Goal: Communication & Community: Answer question/provide support

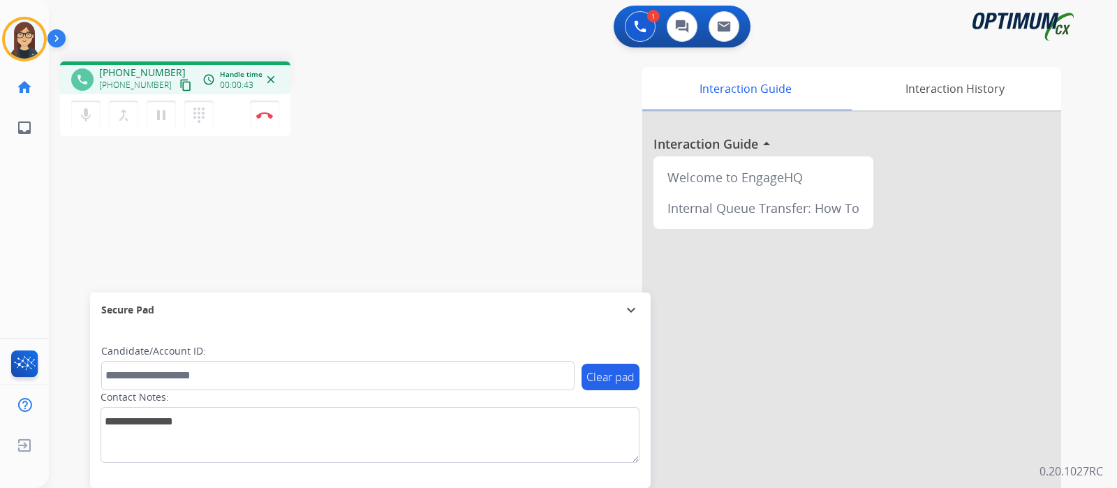
click at [179, 89] on mat-icon "content_copy" at bounding box center [185, 85] width 13 height 13
click at [88, 122] on mat-icon "mic" at bounding box center [85, 115] width 17 height 17
click at [94, 116] on button "mic_off Mute" at bounding box center [85, 115] width 29 height 29
click at [255, 122] on button "Disconnect" at bounding box center [264, 115] width 29 height 29
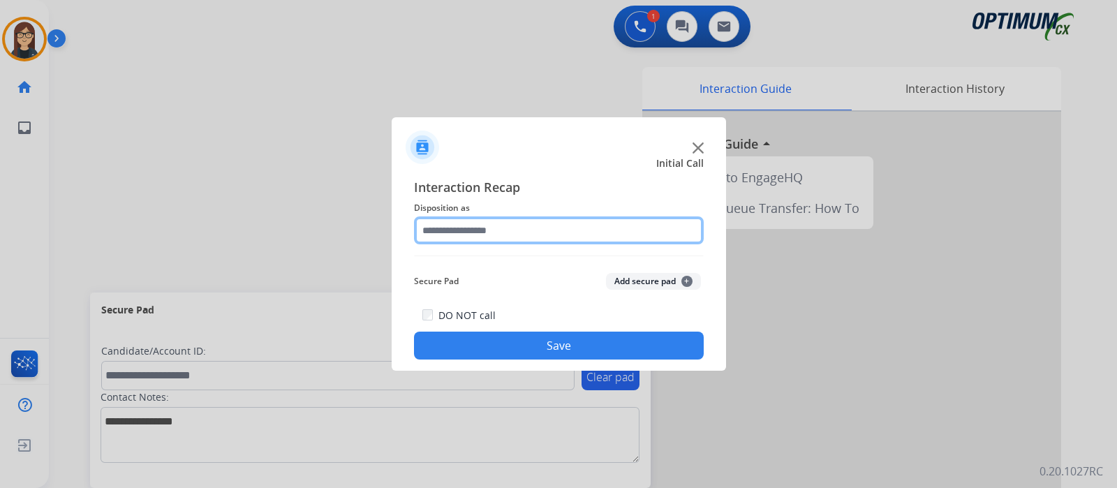
click at [502, 241] on input "text" at bounding box center [559, 230] width 290 height 28
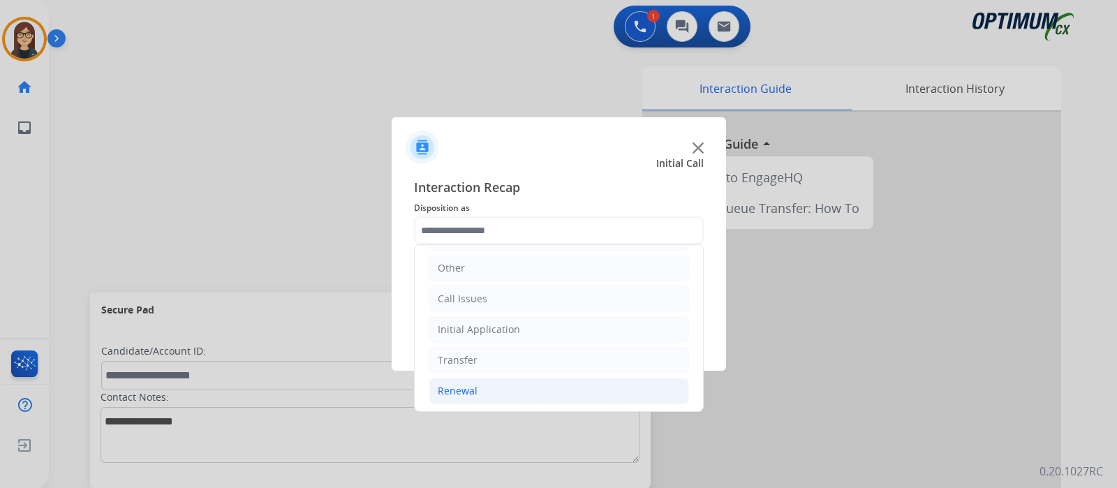
click at [475, 385] on li "Renewal" at bounding box center [559, 391] width 260 height 27
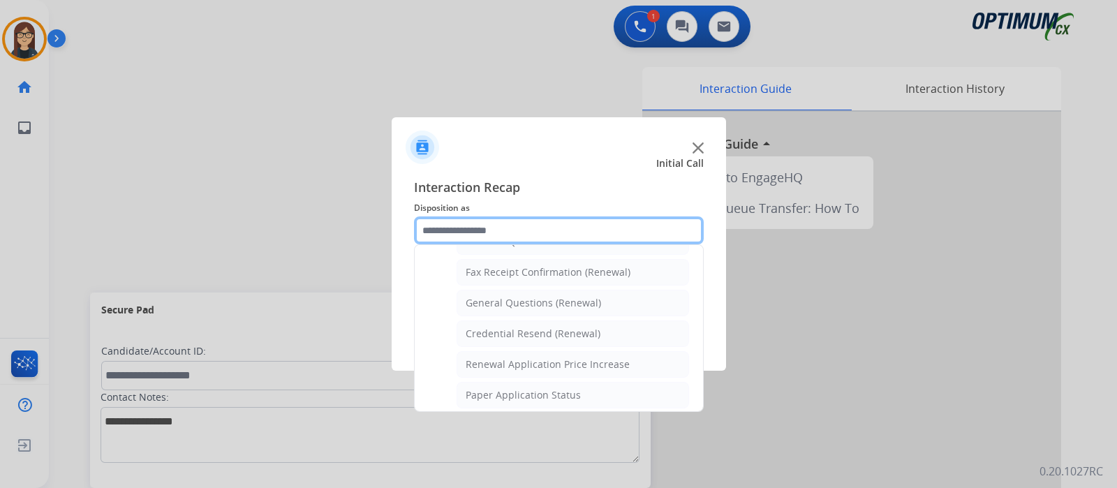
scroll to position [359, 0]
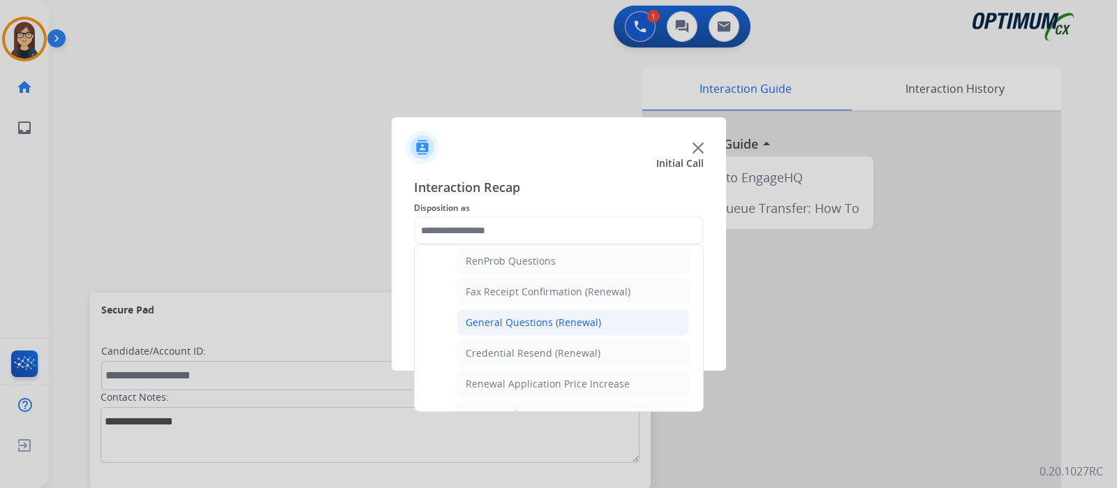
click at [499, 316] on div "General Questions (Renewal)" at bounding box center [533, 322] width 135 height 14
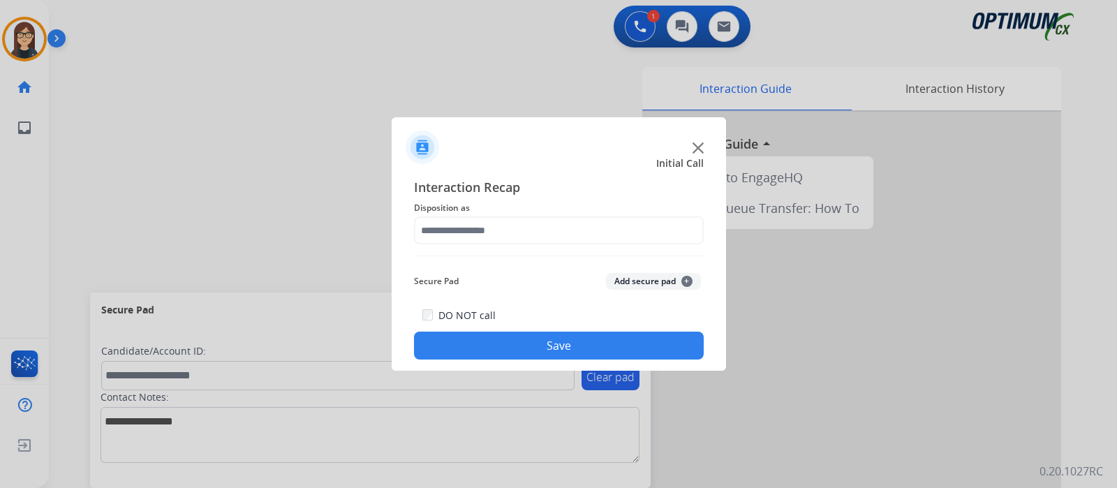
type input "**********"
click at [502, 355] on button "Save" at bounding box center [559, 346] width 290 height 28
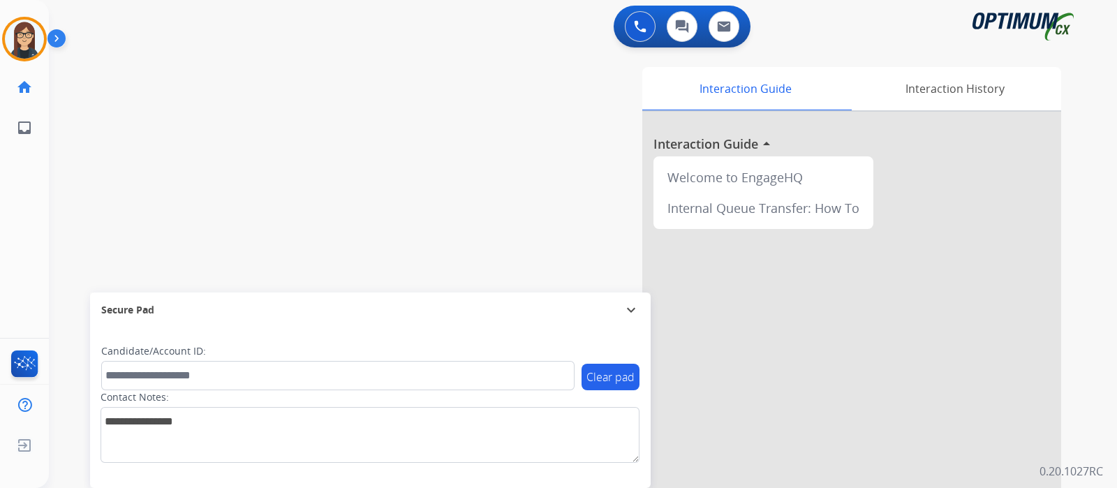
click at [336, 172] on div "swap_horiz Break voice bridge close_fullscreen Connect 3-Way Call merge_type Se…" at bounding box center [566, 341] width 1034 height 582
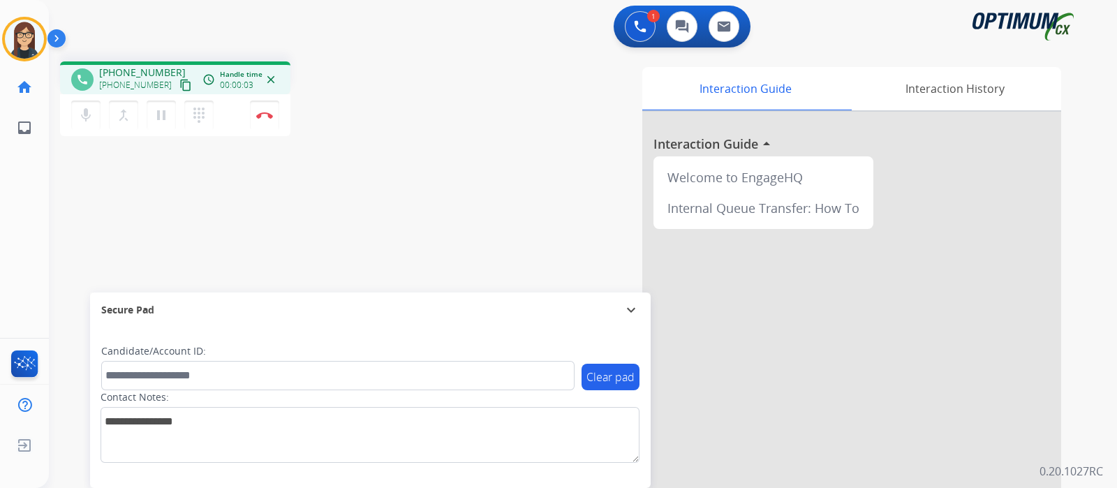
click at [179, 88] on mat-icon "content_copy" at bounding box center [185, 85] width 13 height 13
click at [75, 117] on button "mic Mute" at bounding box center [85, 115] width 29 height 29
click at [84, 120] on mat-icon "mic_off" at bounding box center [85, 115] width 17 height 17
click at [436, 115] on div "Interaction Guide Interaction History Interaction Guide arrow_drop_up Welcome t…" at bounding box center [748, 349] width 626 height 565
click at [398, 186] on div "phone [PHONE_NUMBER] [PHONE_NUMBER] content_copy access_time Call metrics Queue…" at bounding box center [566, 341] width 1034 height 582
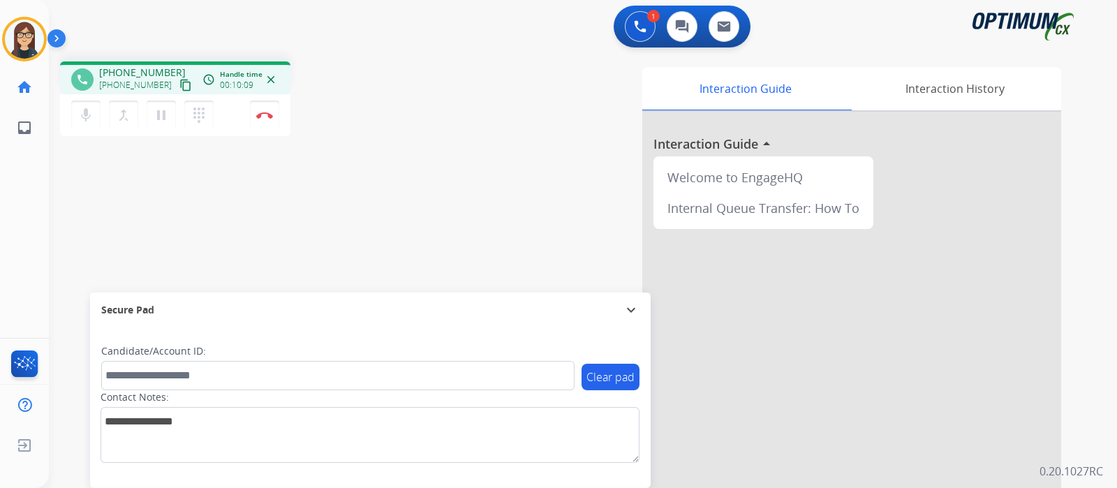
click at [351, 110] on div "phone [PHONE_NUMBER] [PHONE_NUMBER] content_copy access_time Call metrics Queue…" at bounding box center [244, 100] width 369 height 79
click at [263, 117] on img at bounding box center [264, 115] width 17 height 7
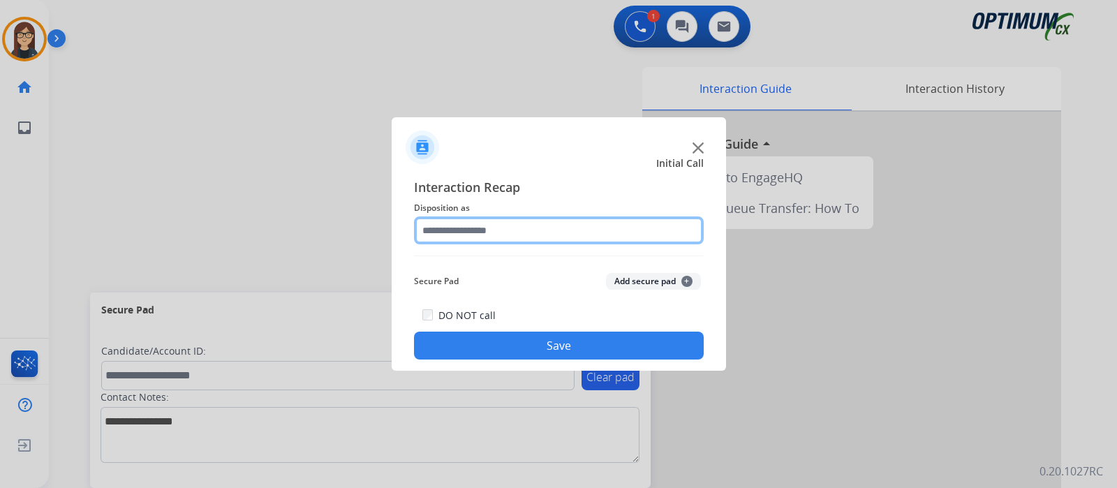
click at [442, 236] on input "text" at bounding box center [559, 230] width 290 height 28
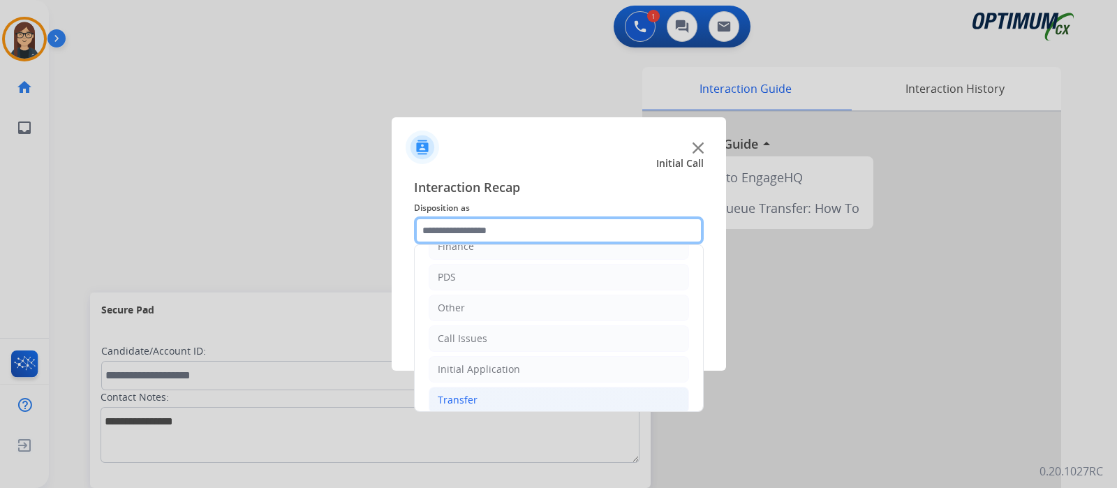
scroll to position [92, 0]
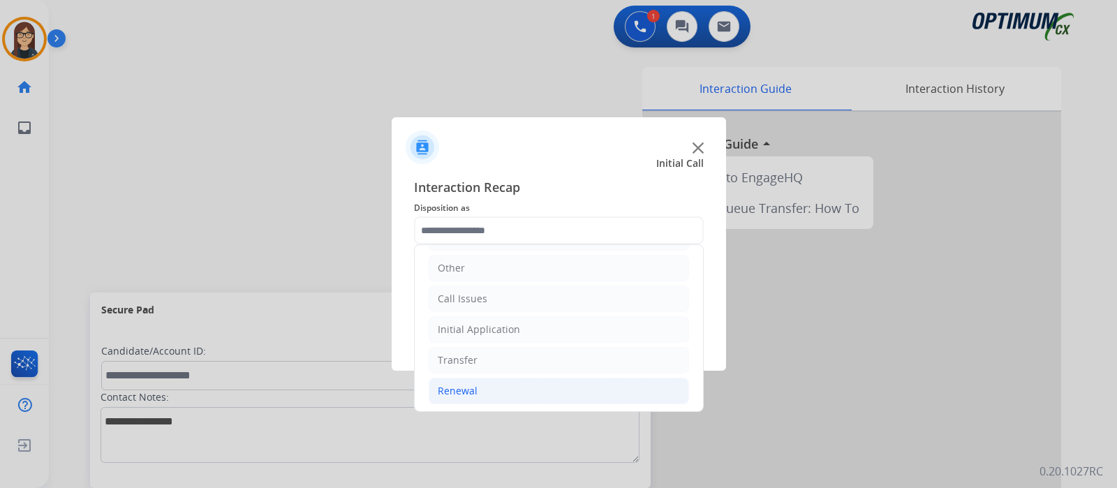
click at [467, 380] on li "Renewal" at bounding box center [559, 391] width 260 height 27
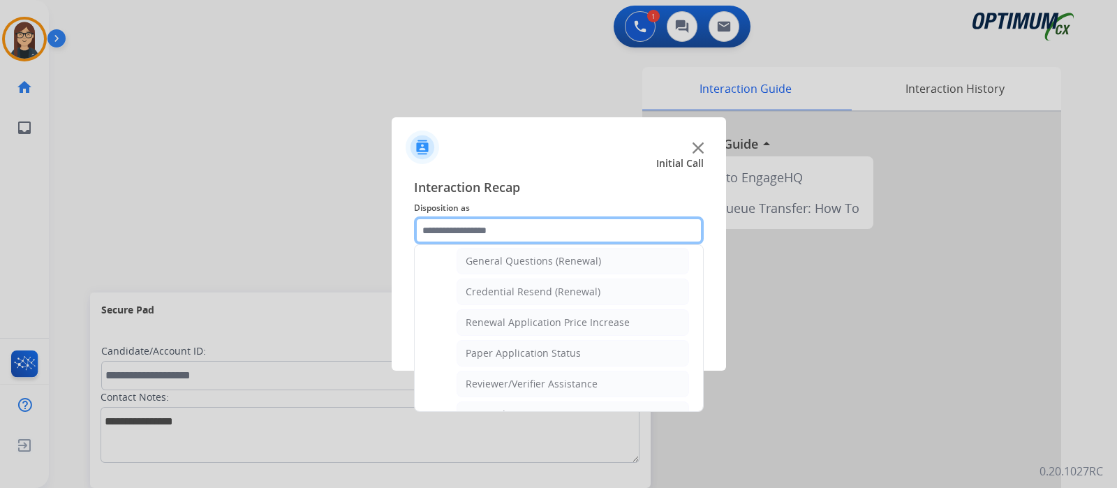
scroll to position [441, 0]
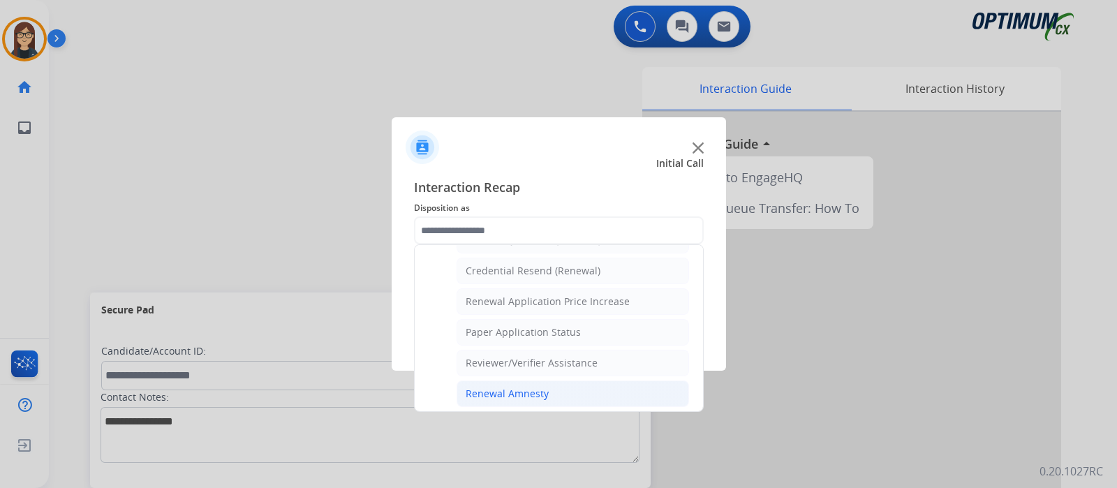
click at [520, 387] on div "Renewal Amnesty" at bounding box center [507, 394] width 83 height 14
type input "**********"
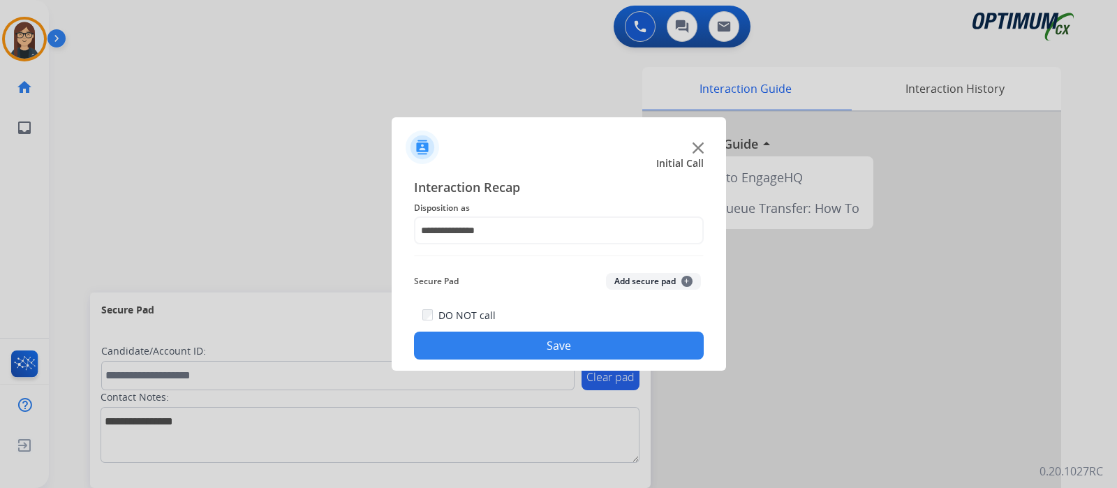
click at [526, 358] on button "Save" at bounding box center [559, 346] width 290 height 28
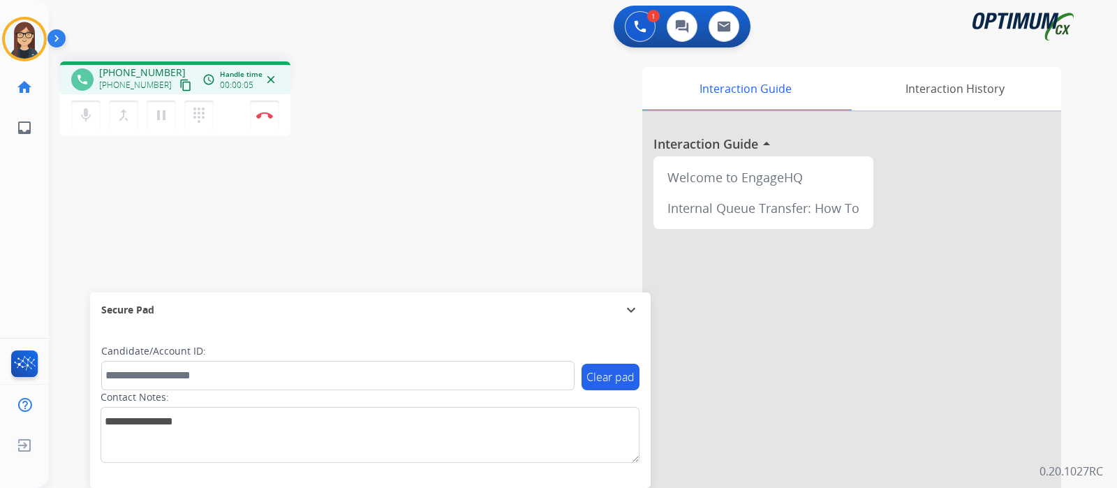
click at [179, 87] on mat-icon "content_copy" at bounding box center [185, 85] width 13 height 13
click at [230, 221] on div "phone [PHONE_NUMBER] [PHONE_NUMBER] content_copy access_time Call metrics Queue…" at bounding box center [566, 341] width 1034 height 582
click at [258, 122] on button "Disconnect" at bounding box center [264, 115] width 29 height 29
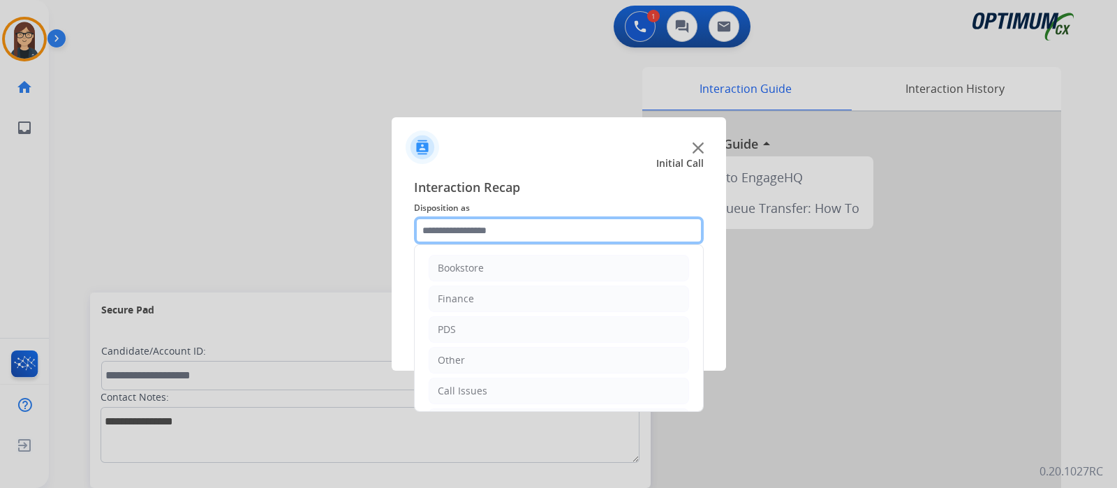
click at [534, 229] on input "text" at bounding box center [559, 230] width 290 height 28
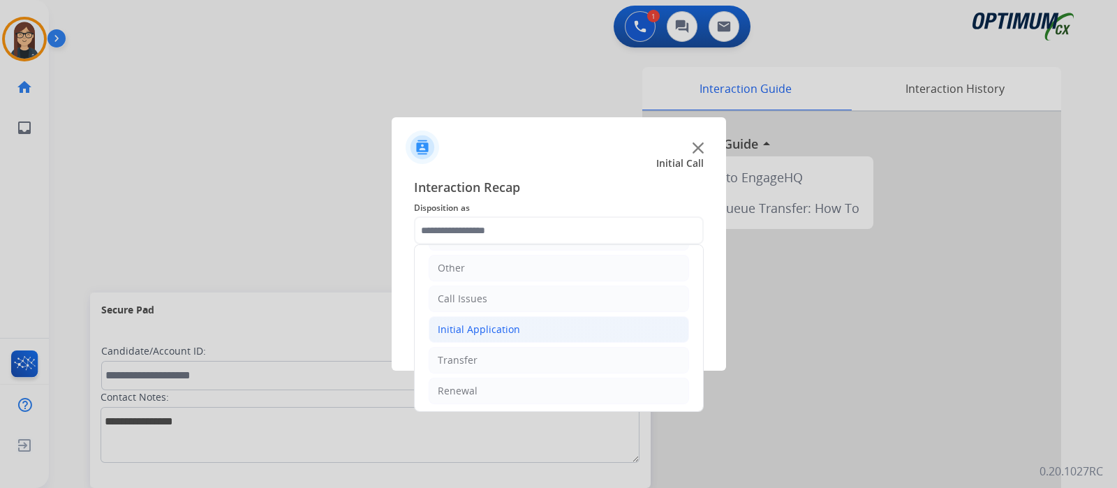
click at [455, 334] on li "Initial Application" at bounding box center [559, 329] width 260 height 27
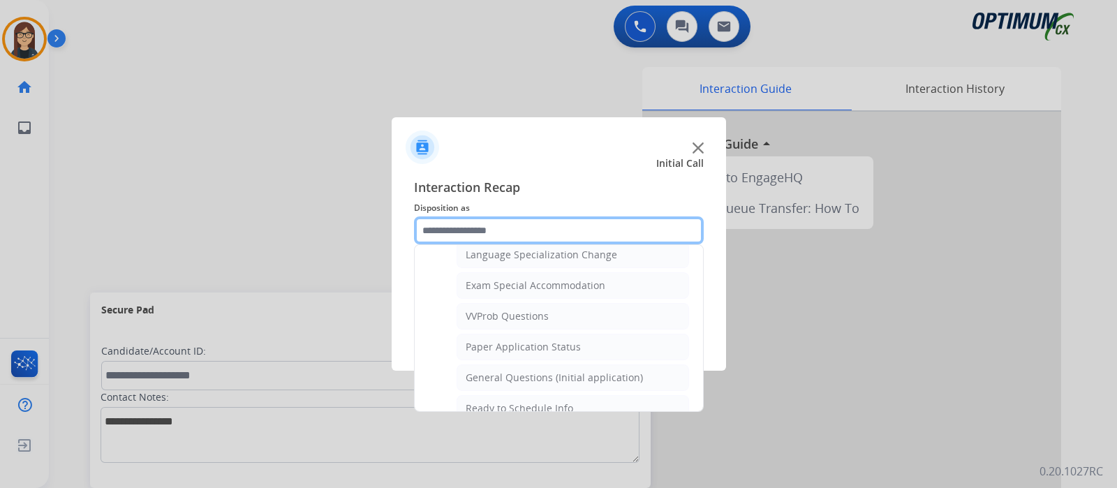
scroll to position [790, 0]
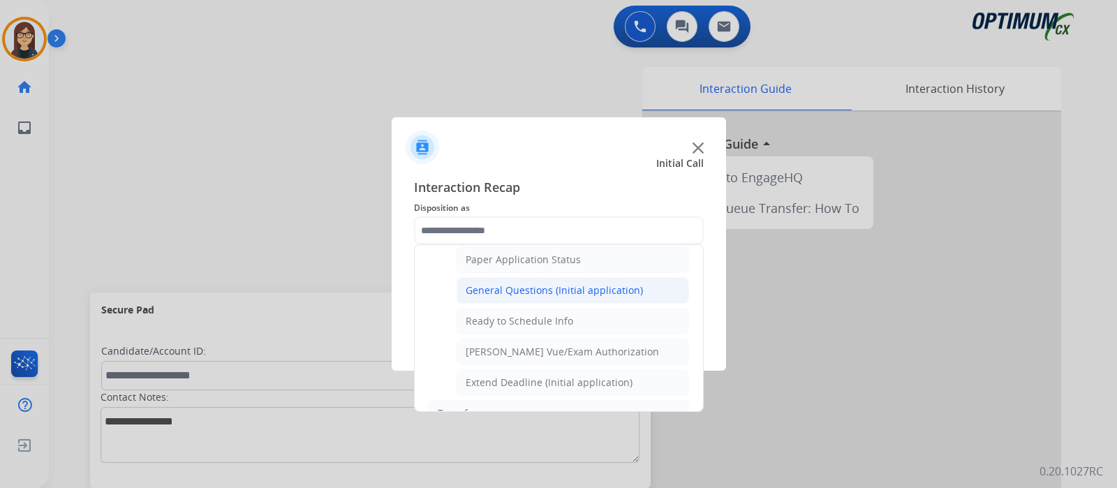
click at [535, 284] on div "General Questions (Initial application)" at bounding box center [554, 290] width 177 height 14
type input "**********"
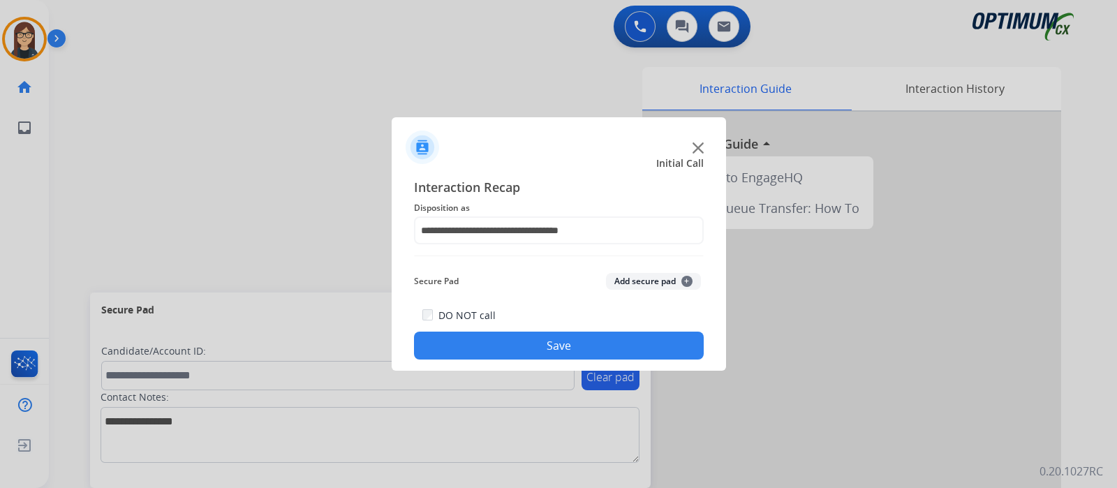
click at [520, 343] on button "Save" at bounding box center [559, 346] width 290 height 28
